Goal: Check status

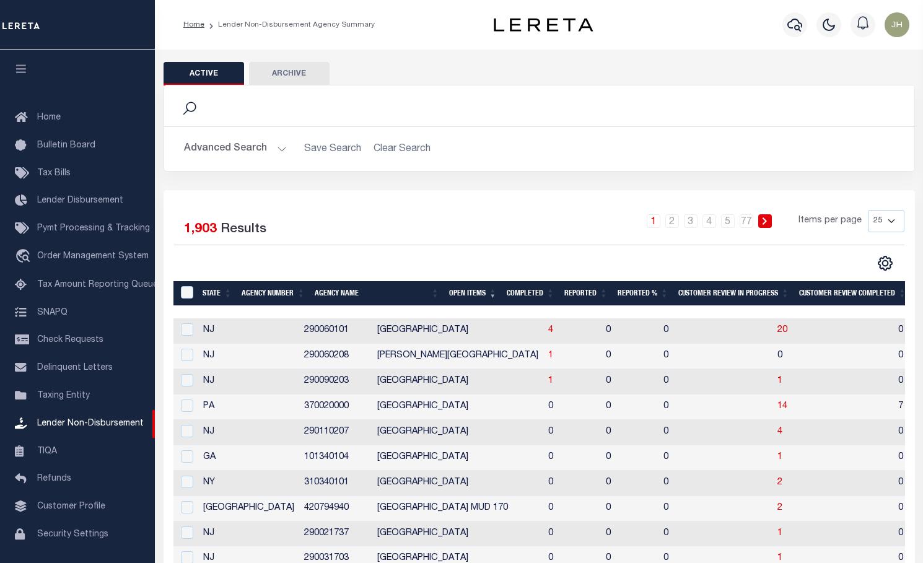
scroll to position [40, 0]
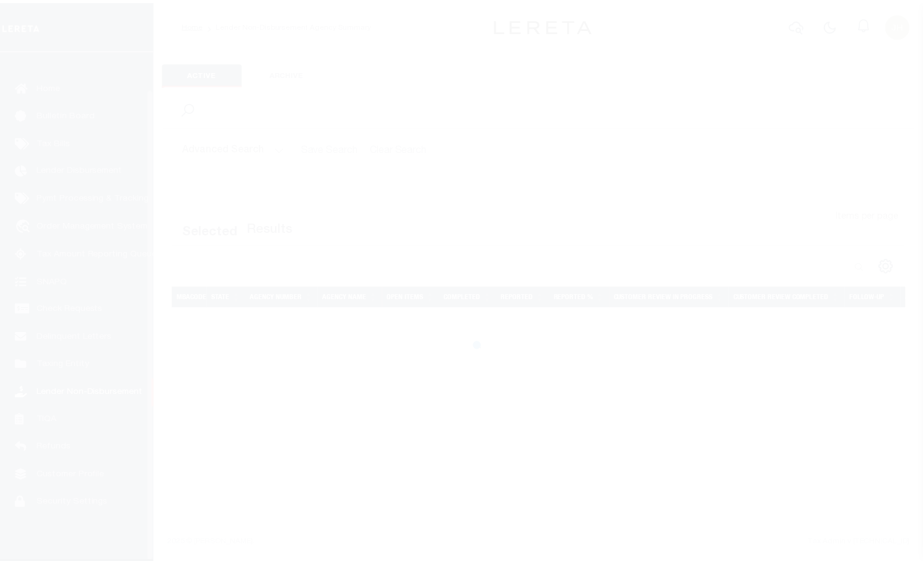
scroll to position [40, 0]
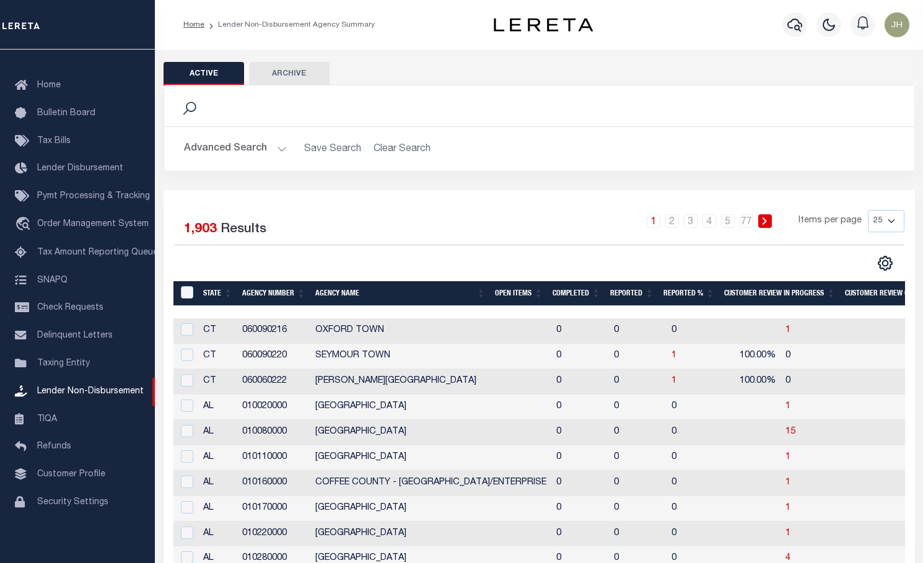
click at [513, 293] on th "Open Items" at bounding box center [519, 293] width 58 height 25
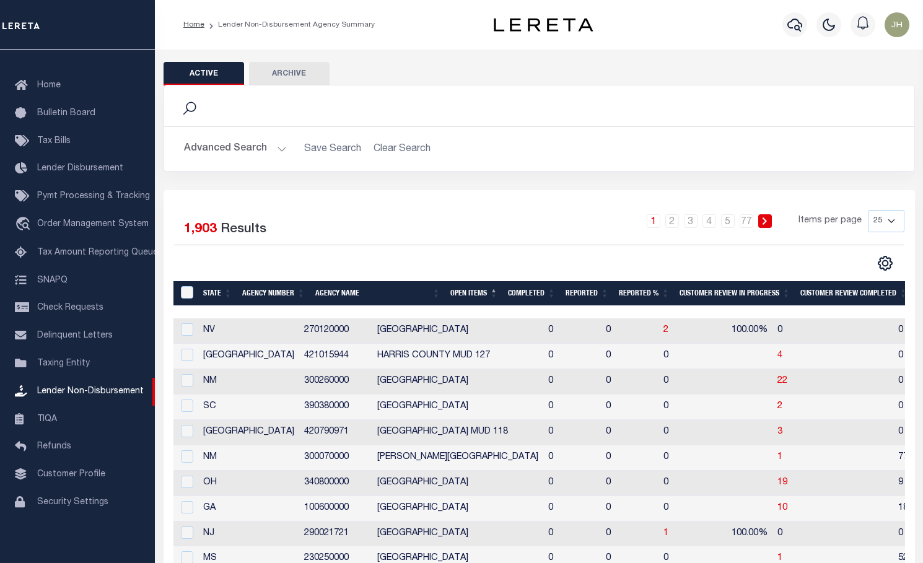
click at [473, 295] on th "Open Items" at bounding box center [474, 293] width 58 height 25
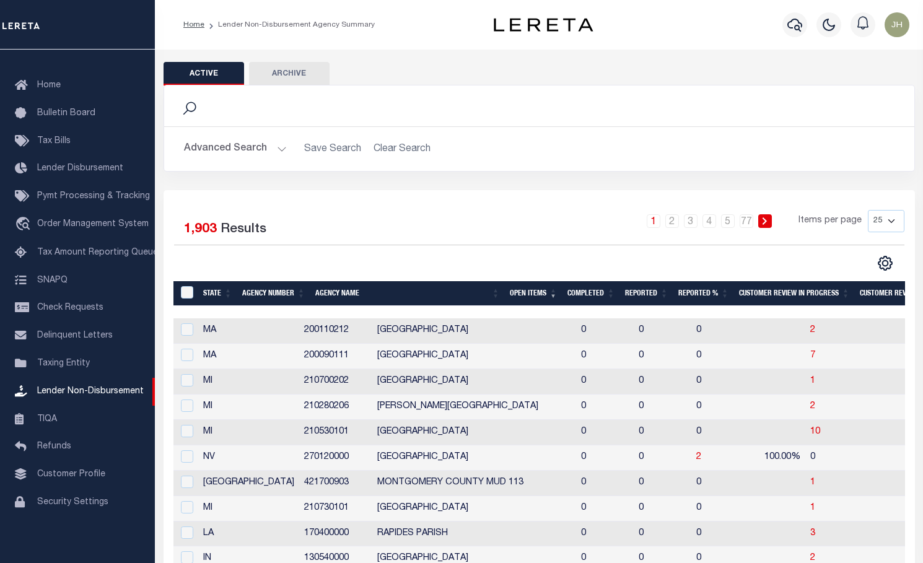
click at [524, 290] on th "Open Items" at bounding box center [534, 293] width 58 height 25
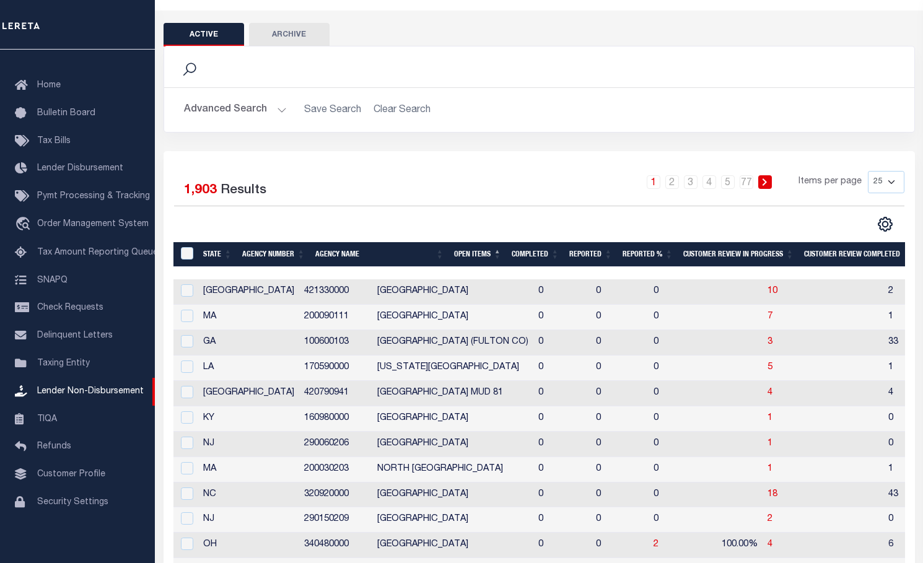
scroll to position [0, 0]
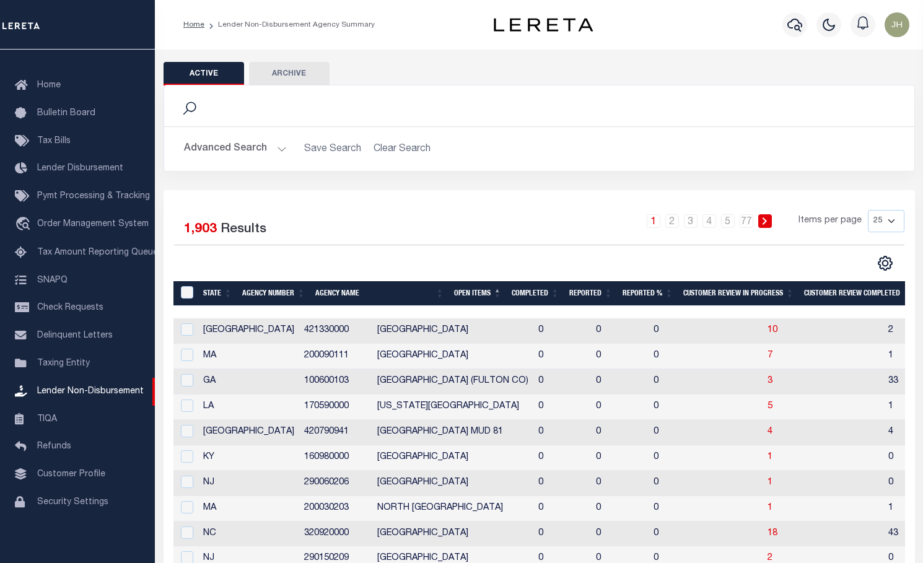
click at [510, 128] on div "Advanced Search Save Search Clear Search State In In AK AL AR AZ CA CO CT" at bounding box center [539, 149] width 750 height 44
